Goal: Task Accomplishment & Management: Use online tool/utility

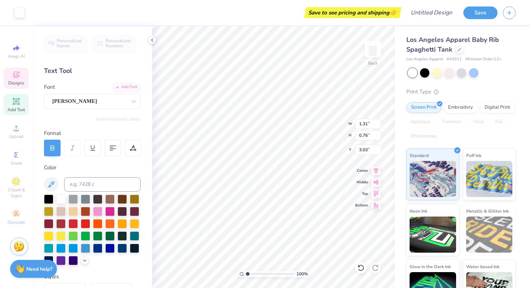
type input "3.03"
type textarea "l"
type textarea "eta"
type input "6.38"
type input "1.12"
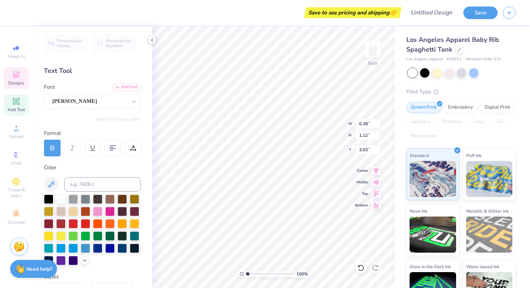
scroll to position [0, 1]
type textarea "Kappa Zeta"
type textarea "Delta Zeta"
type input "2.87"
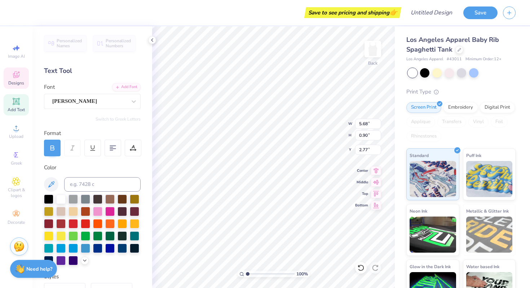
type input "5.68"
type input "0.90"
type input "2.77"
type input "1.44"
type input "0.53"
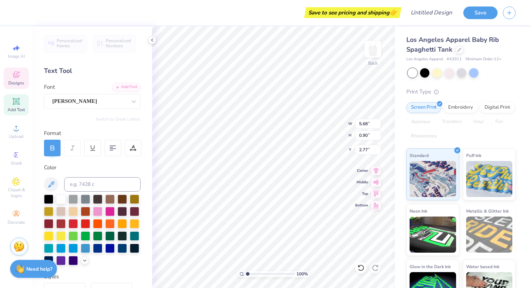
type input "3.14"
type input "1.61"
type input "0.59"
type input "3.08"
type input "5.68"
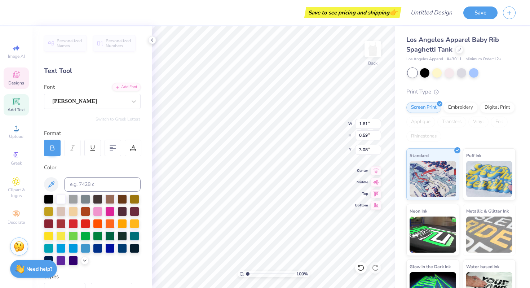
type input "0.90"
type input "2.77"
type textarea "FRATERNITY FEUD"
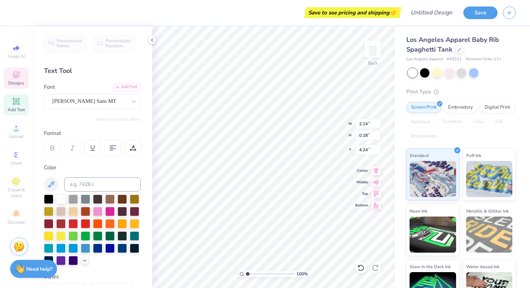
type input "4.15"
click at [426, 70] on div at bounding box center [424, 71] width 9 height 9
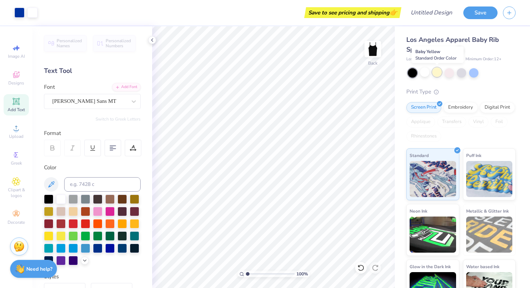
click at [438, 73] on div at bounding box center [437, 71] width 9 height 9
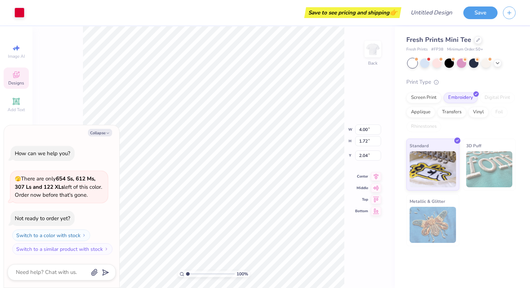
type textarea "x"
type input "2.14"
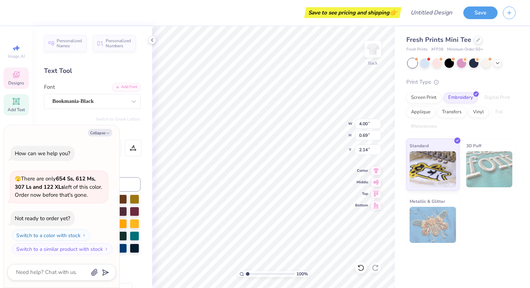
scroll to position [0, 1]
click at [477, 41] on icon at bounding box center [479, 40] width 4 height 4
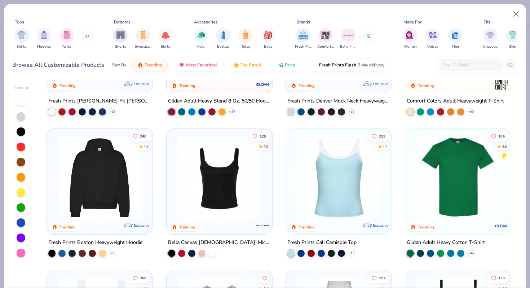
scroll to position [98, 0]
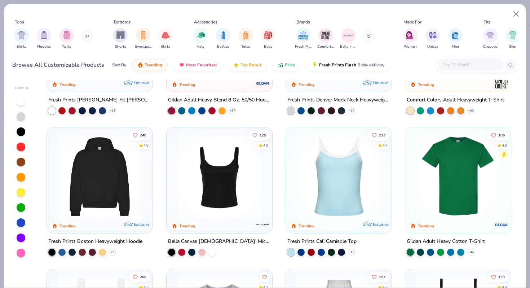
click at [223, 192] on img at bounding box center [219, 177] width 91 height 84
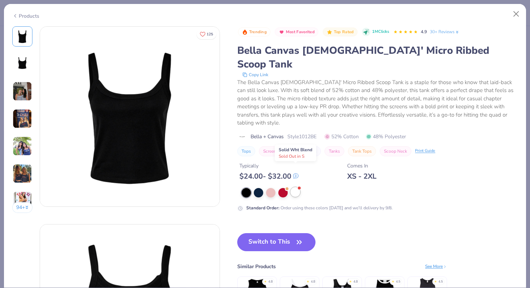
click at [295, 187] on div at bounding box center [295, 191] width 9 height 9
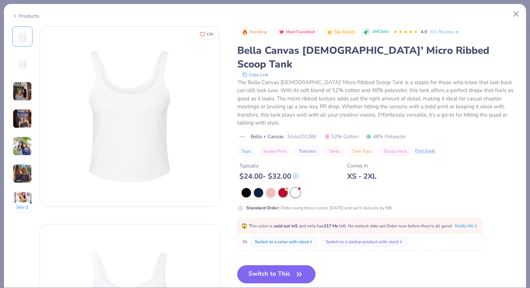
click at [279, 265] on button "Switch to This" at bounding box center [276, 274] width 78 height 18
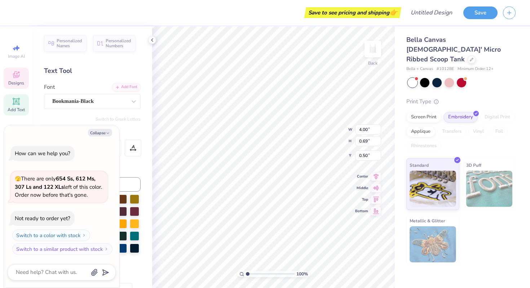
scroll to position [0, 1]
type textarea "x"
type textarea "D"
type textarea "x"
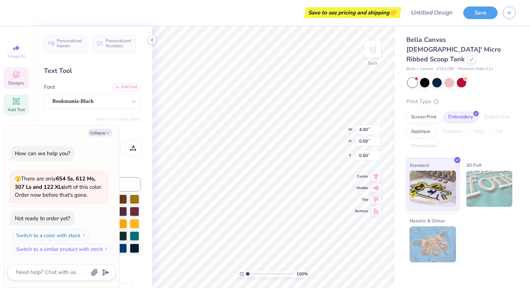
type textarea "DE"
type textarea "x"
type textarea "D"
type textarea "x"
type textarea "De"
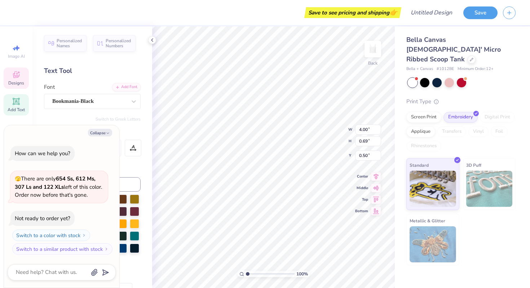
type textarea "x"
type textarea "Del"
type textarea "x"
type textarea "Delt"
type textarea "x"
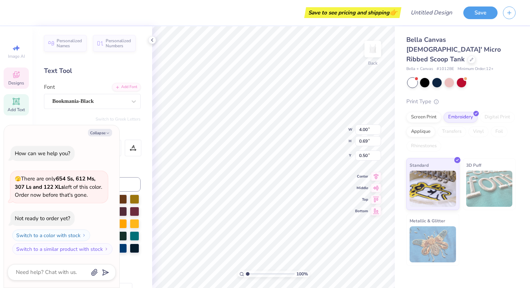
type textarea "Delta"
type textarea "x"
type textarea "Delta"
type textarea "x"
type textarea "Delta ZE"
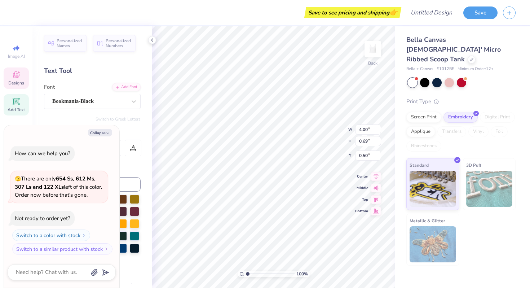
type textarea "x"
type textarea "Delta ZEt"
type textarea "x"
type textarea "Delta ZEta"
type textarea "x"
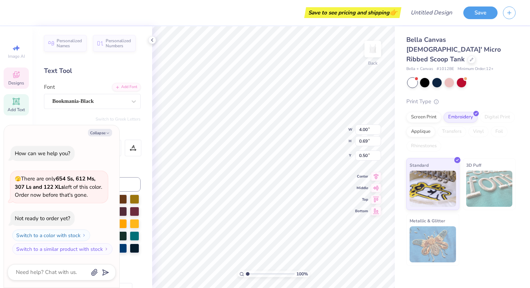
type textarea "Delta ZEt"
type textarea "x"
type textarea "Delta ZE"
type textarea "x"
type textarea "Delta Z"
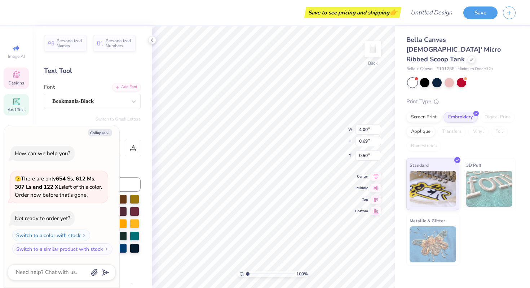
type textarea "x"
type textarea "Delta Ze"
type textarea "x"
type textarea "Delta Zet"
type textarea "x"
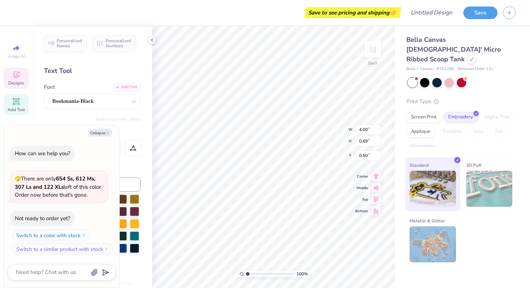
type textarea "Delta Zeta"
type textarea "x"
type input "0.82"
type input "1.80"
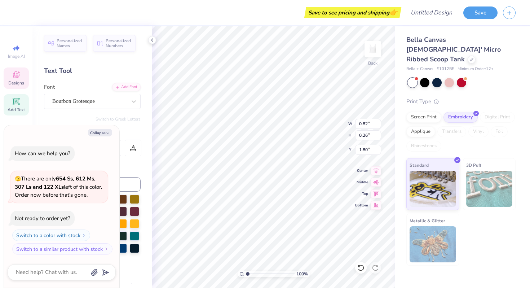
type textarea "x"
type input "2.22"
type textarea "x"
type input "2.55"
type input "1.52"
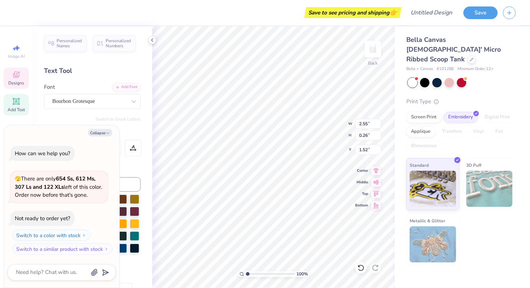
type textarea "x"
type input "2.00"
type textarea "x"
type input "1.74"
type textarea "x"
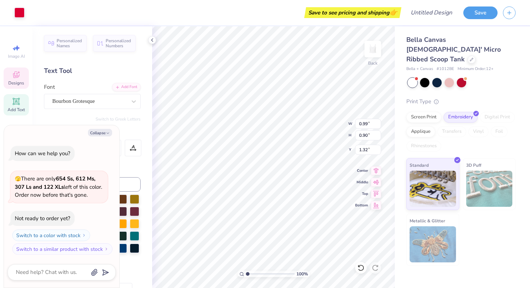
type input "1.55"
type textarea "x"
type input "3.67"
type input "0.55"
type input "0.59"
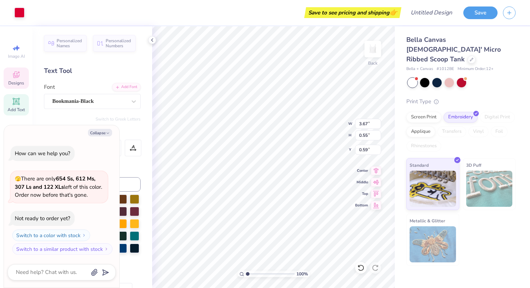
type textarea "x"
type input "0.50"
type textarea "x"
type input "0.76"
type textarea "x"
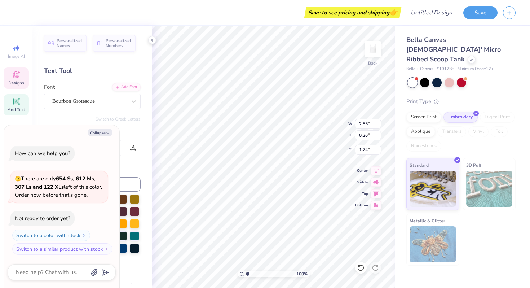
type input "1.55"
type textarea "x"
type input "1.87"
type textarea "x"
type input "0.99"
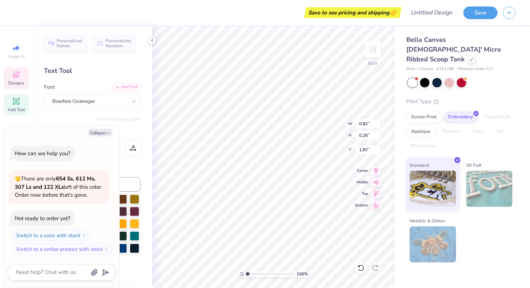
type input "0.90"
type input "1.55"
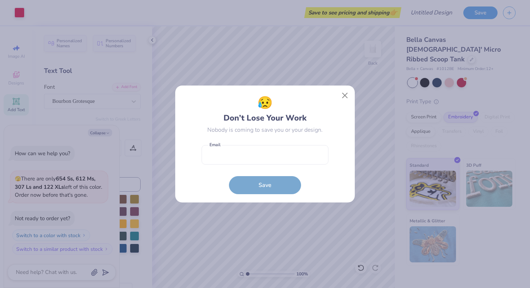
type textarea "x"
